Goal: Information Seeking & Learning: Learn about a topic

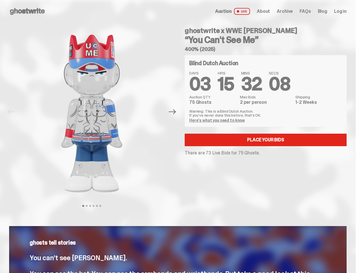
click at [180, 137] on div "ghostwrite x WWE John Cena “You Can't See Me” 400% (2025) Blind Dutch Auction D…" at bounding box center [262, 112] width 169 height 179
click at [95, 112] on img at bounding box center [91, 114] width 145 height 182
click at [175, 112] on icon "Next" at bounding box center [172, 112] width 7 height 5
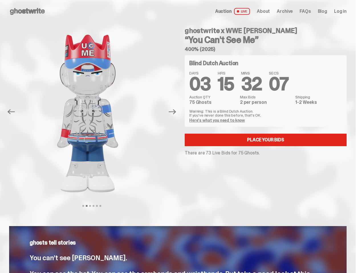
click at [0, 29] on div "ghostwrite x WWE John Cena “You Can't See Me” 400% (2025) Previous Next View sl…" at bounding box center [178, 118] width 356 height 190
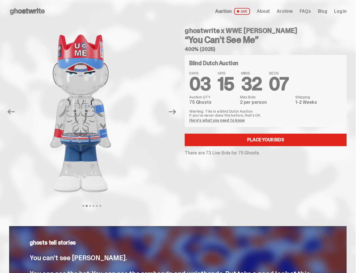
click at [218, 121] on link "Here's what you need to know" at bounding box center [217, 120] width 56 height 5
